Goal: Navigation & Orientation: Understand site structure

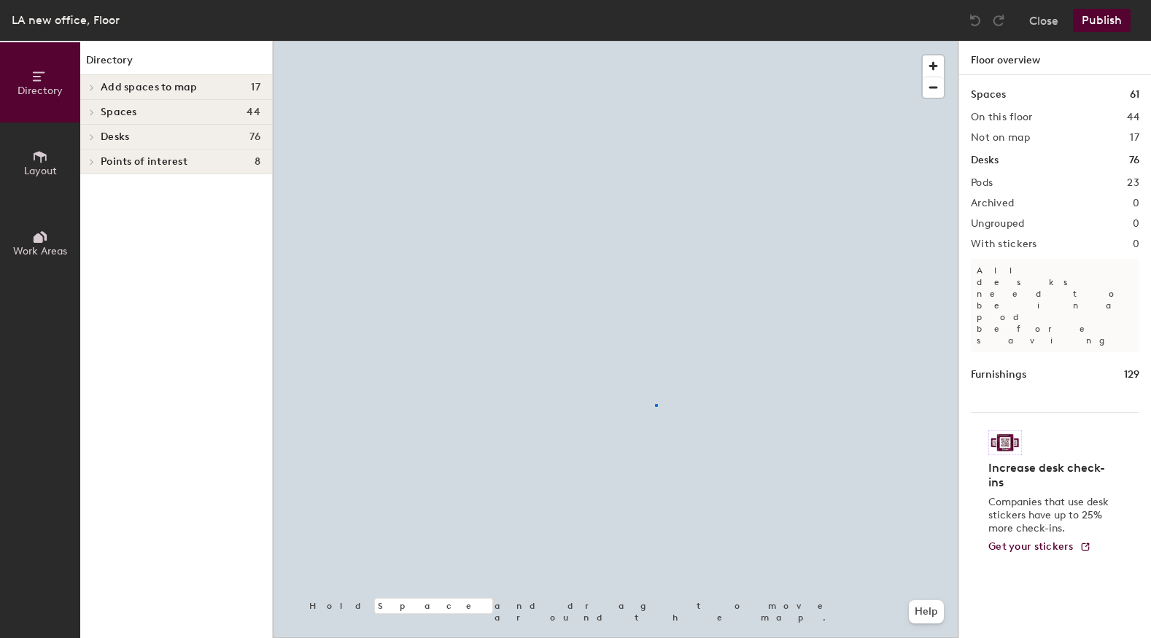
click at [656, 41] on div at bounding box center [615, 41] width 685 height 0
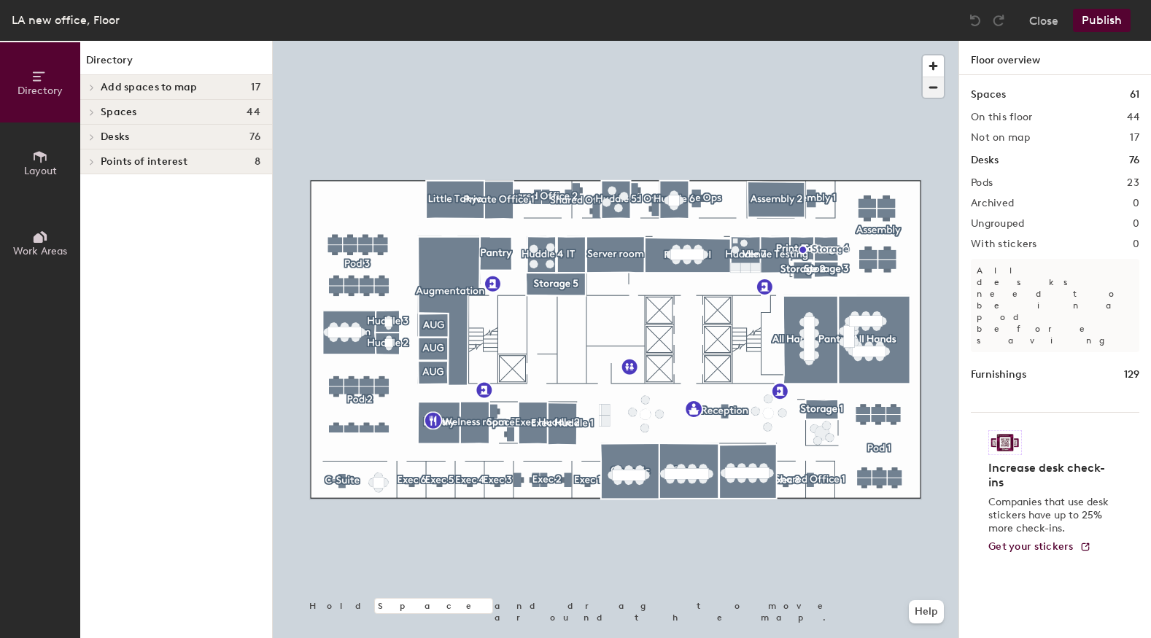
click at [934, 86] on span "button" at bounding box center [932, 87] width 21 height 20
click at [938, 66] on span "button" at bounding box center [932, 65] width 21 height 21
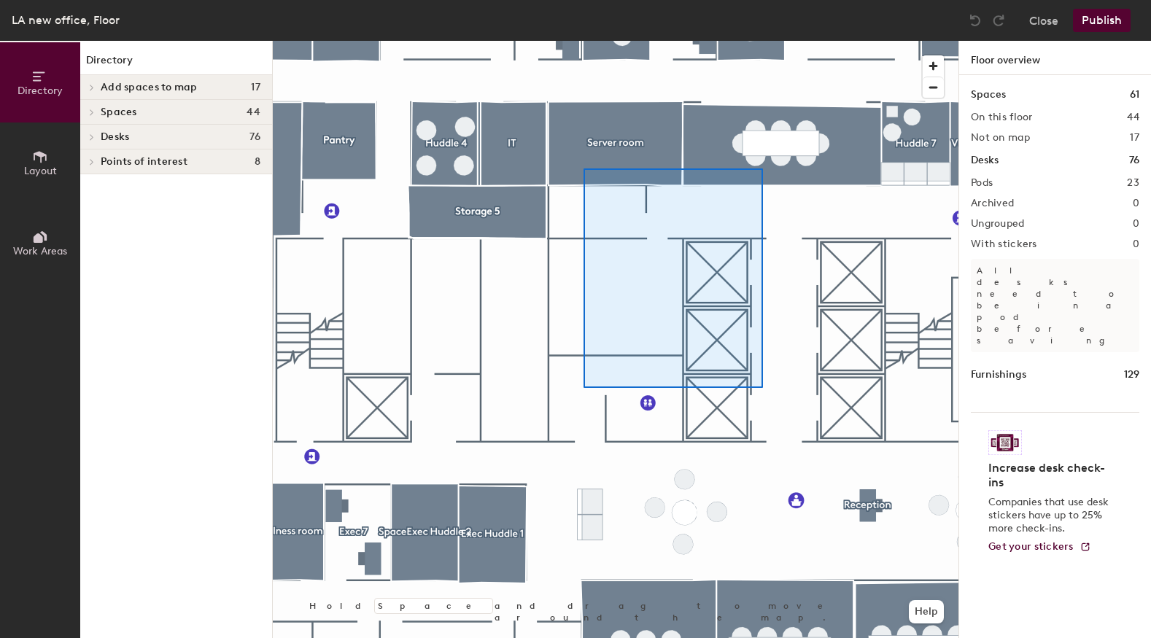
click at [580, 41] on div at bounding box center [615, 41] width 685 height 0
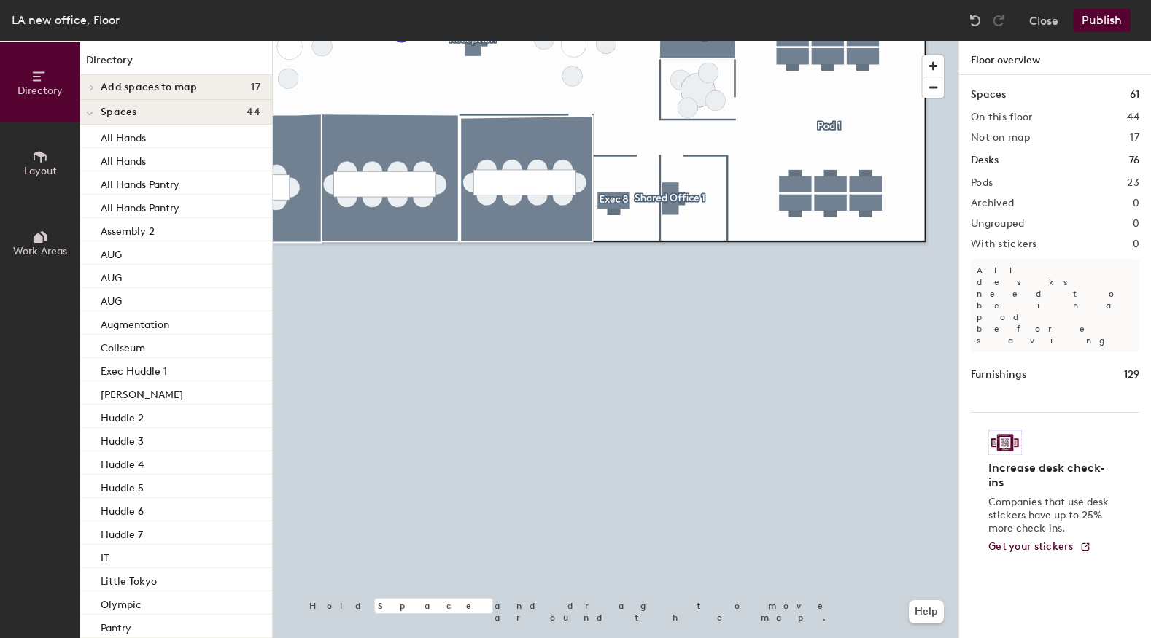
click at [43, 165] on span "Layout" at bounding box center [40, 171] width 33 height 12
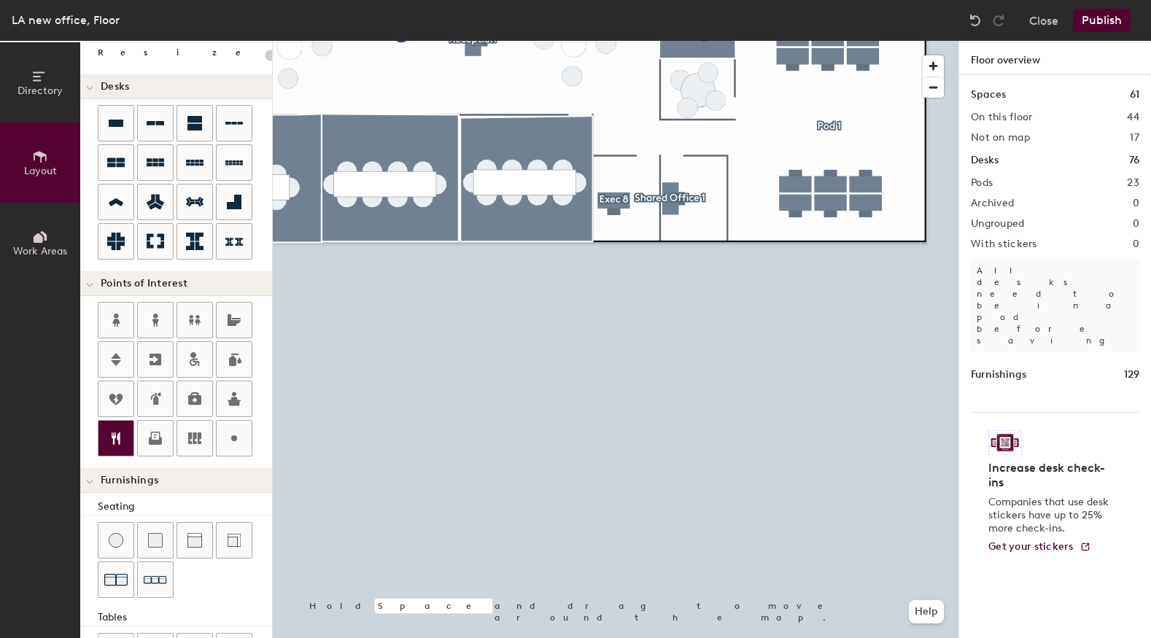
scroll to position [19, 0]
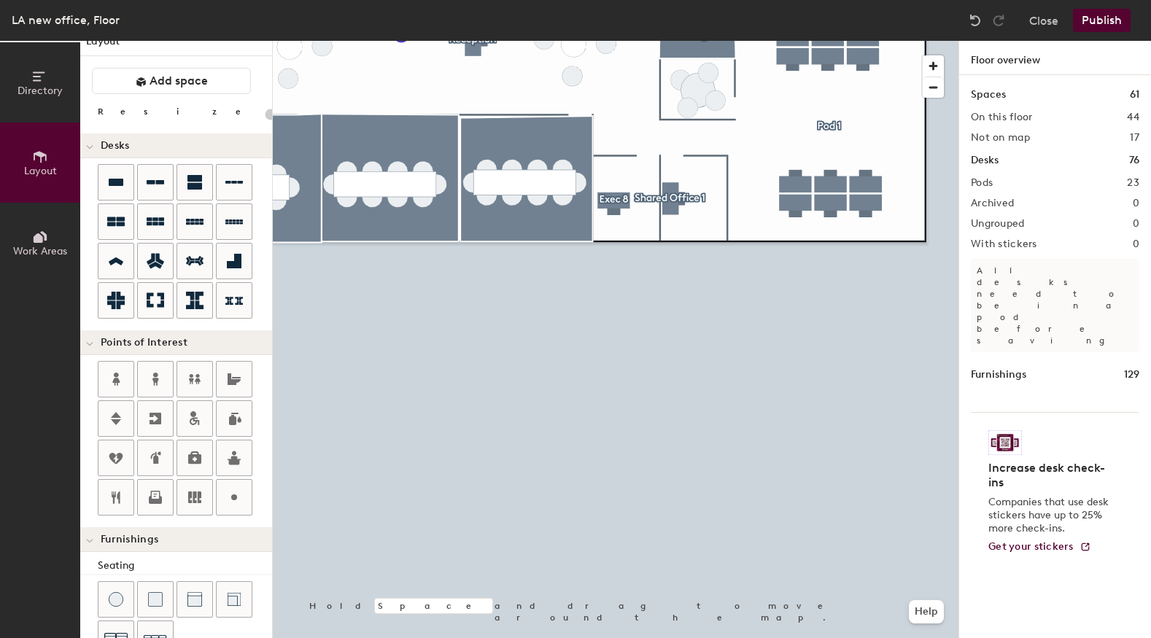
click at [42, 239] on icon at bounding box center [38, 237] width 9 height 9
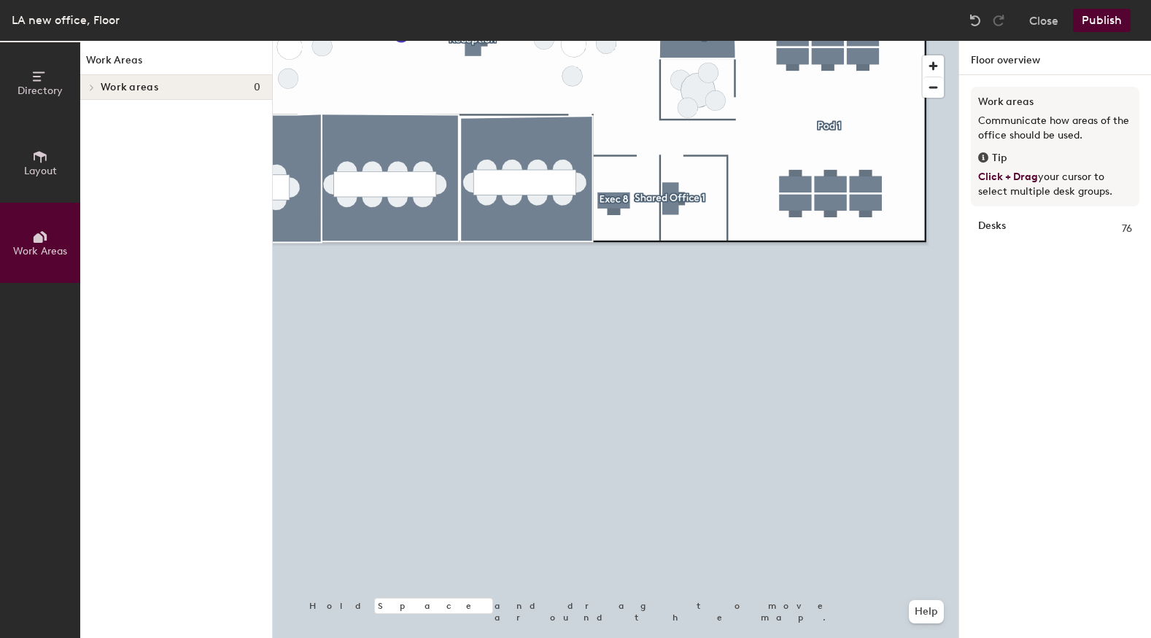
scroll to position [0, 0]
